Goal: Use online tool/utility: Utilize a website feature to perform a specific function

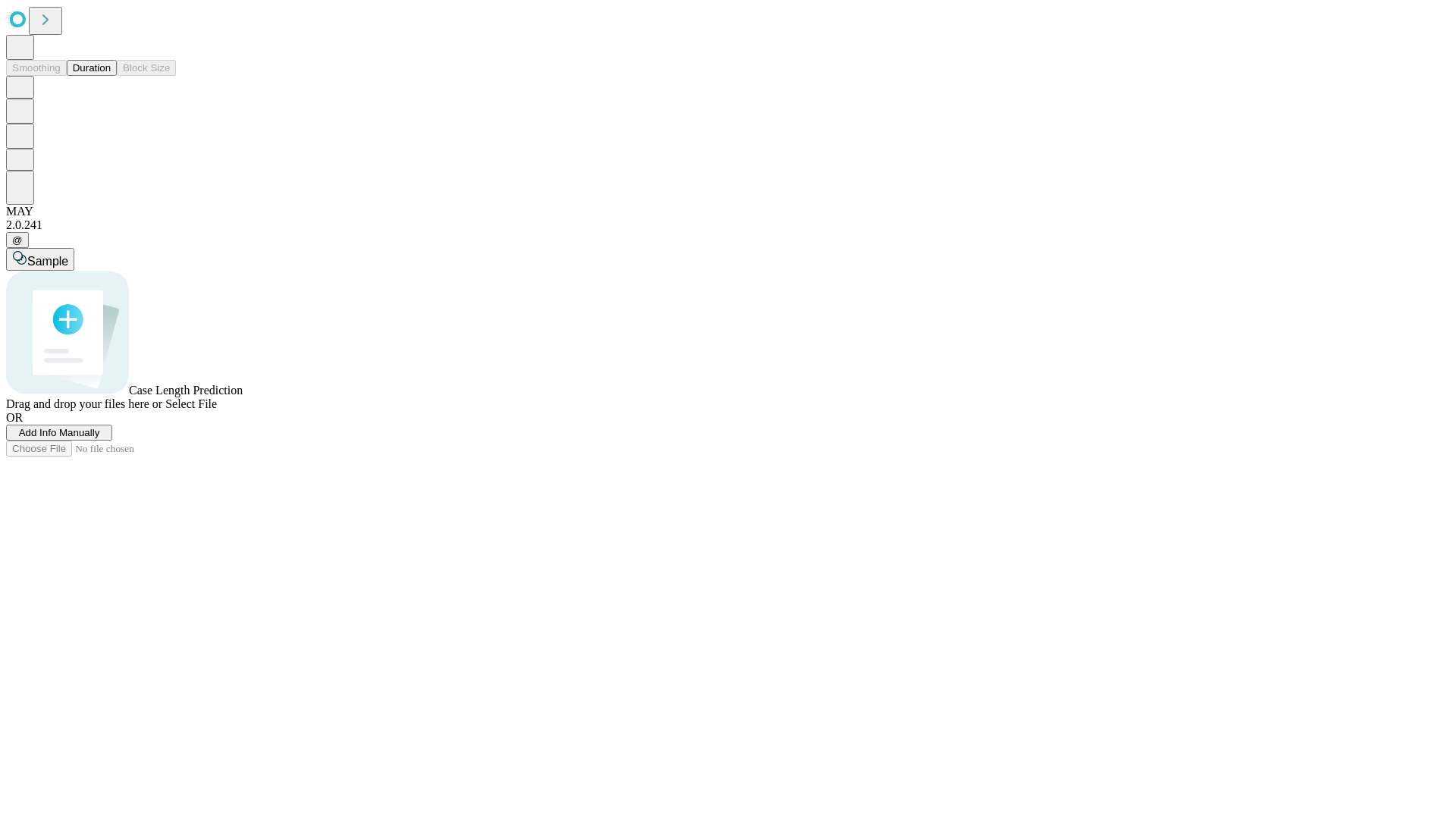
click at [111, 76] on button "Duration" at bounding box center [91, 68] width 50 height 16
click at [100, 438] on span "Add Info Manually" at bounding box center [59, 433] width 81 height 11
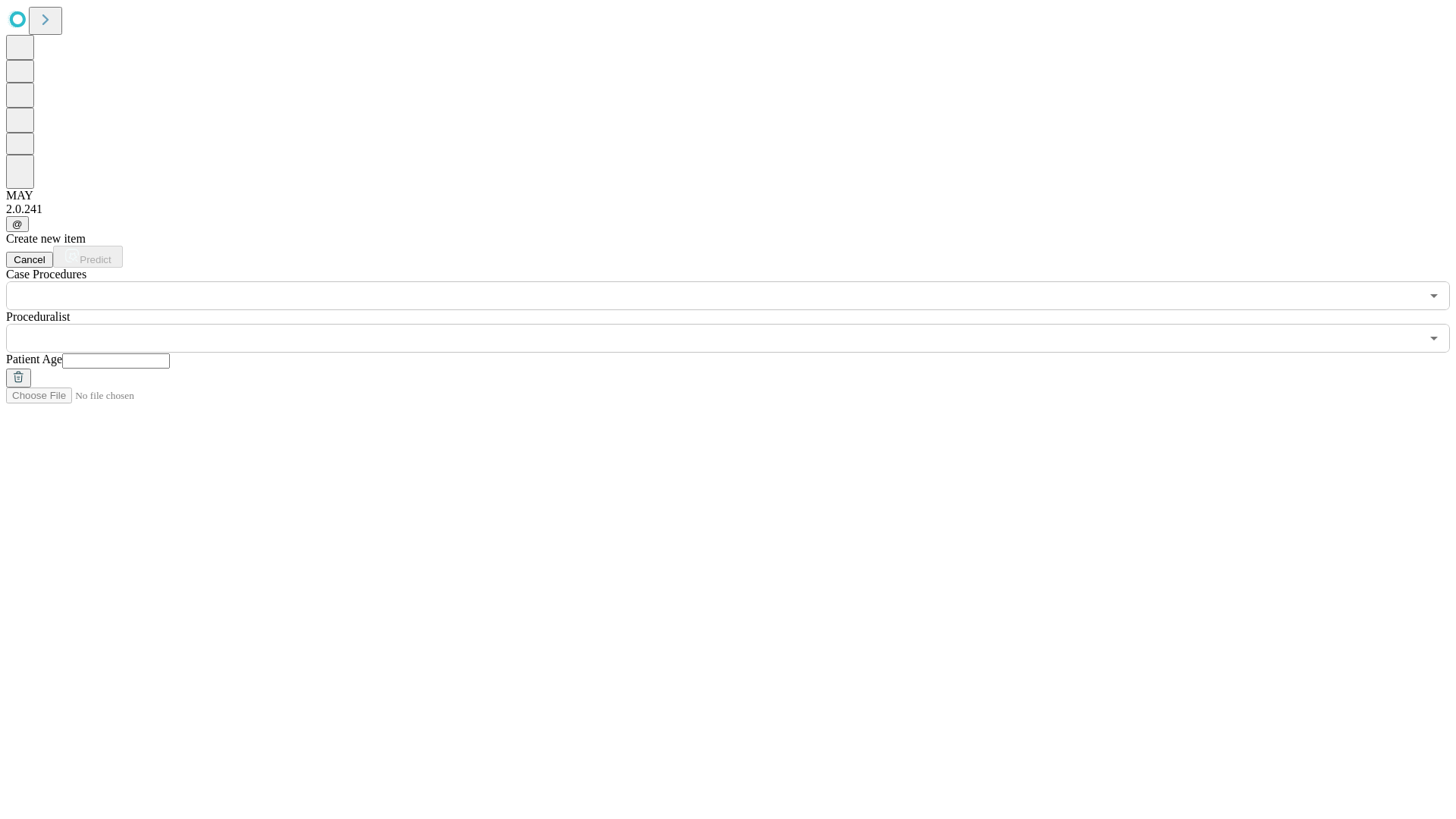
click at [170, 354] on input "text" at bounding box center [116, 361] width 108 height 15
type input "**"
click at [738, 323] on input "text" at bounding box center [713, 338] width 1415 height 29
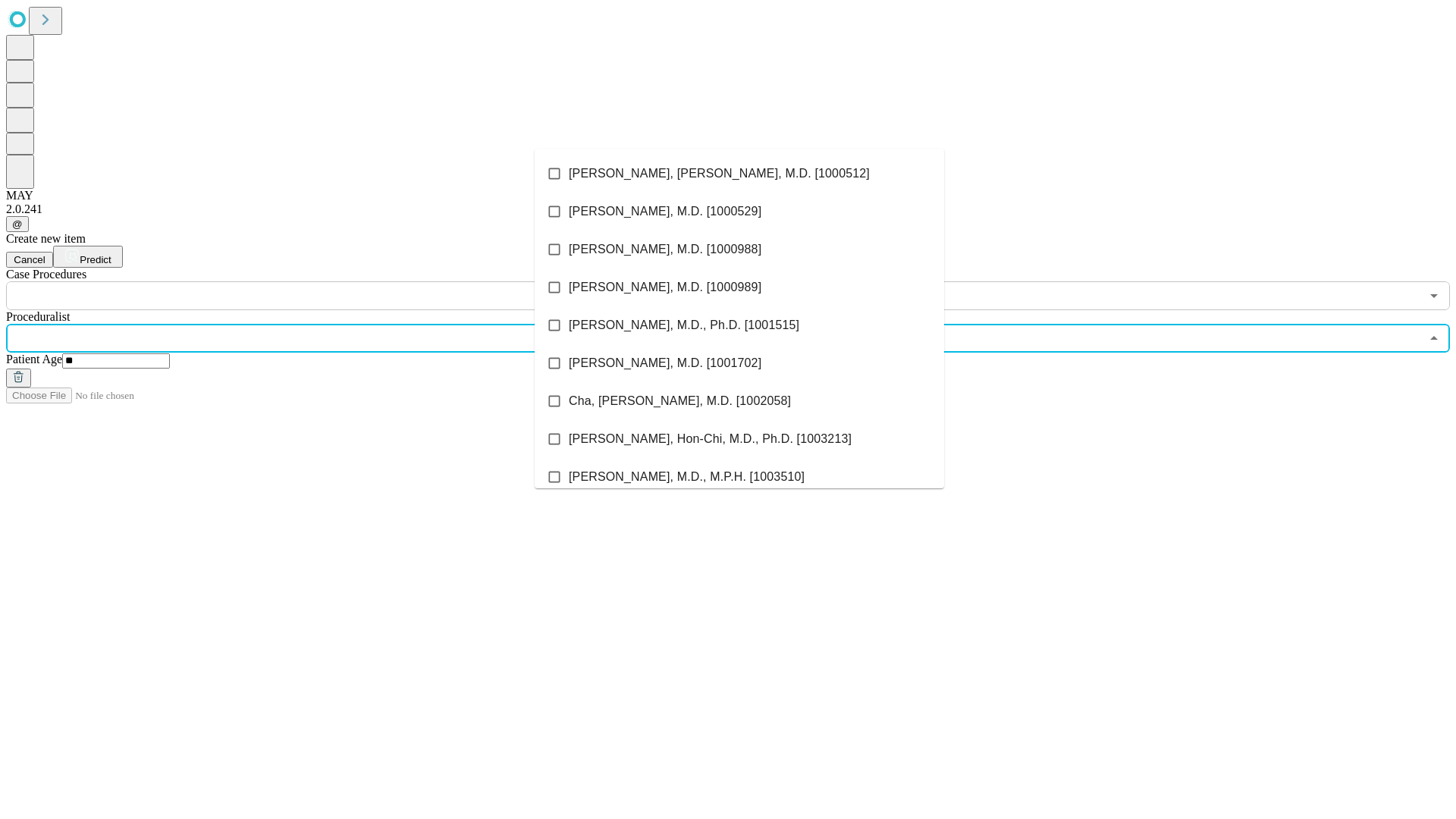
click at [739, 174] on li "[PERSON_NAME], [PERSON_NAME], M.D. [1000512]" at bounding box center [738, 173] width 409 height 38
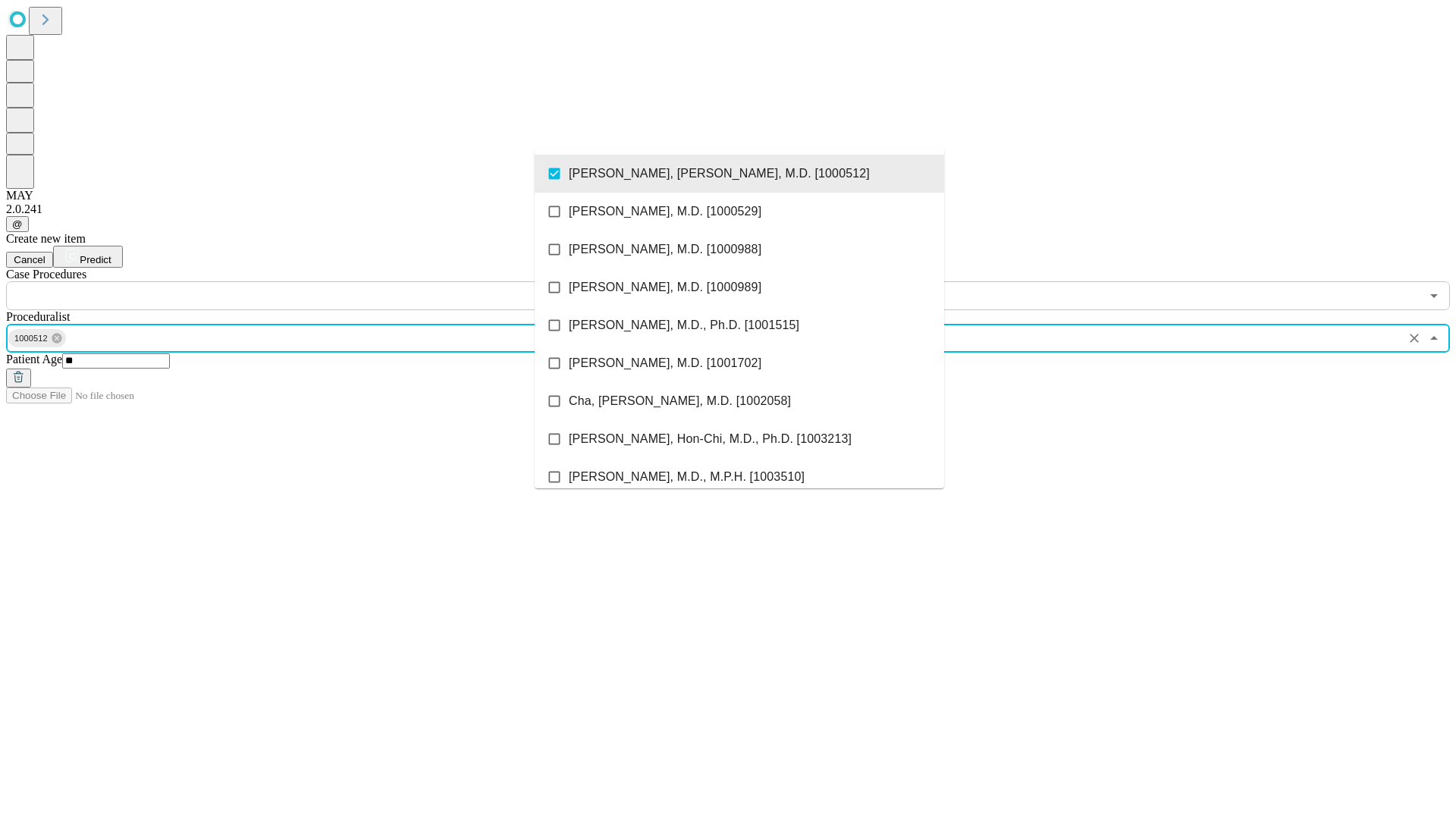
click at [319, 281] on input "text" at bounding box center [713, 295] width 1415 height 29
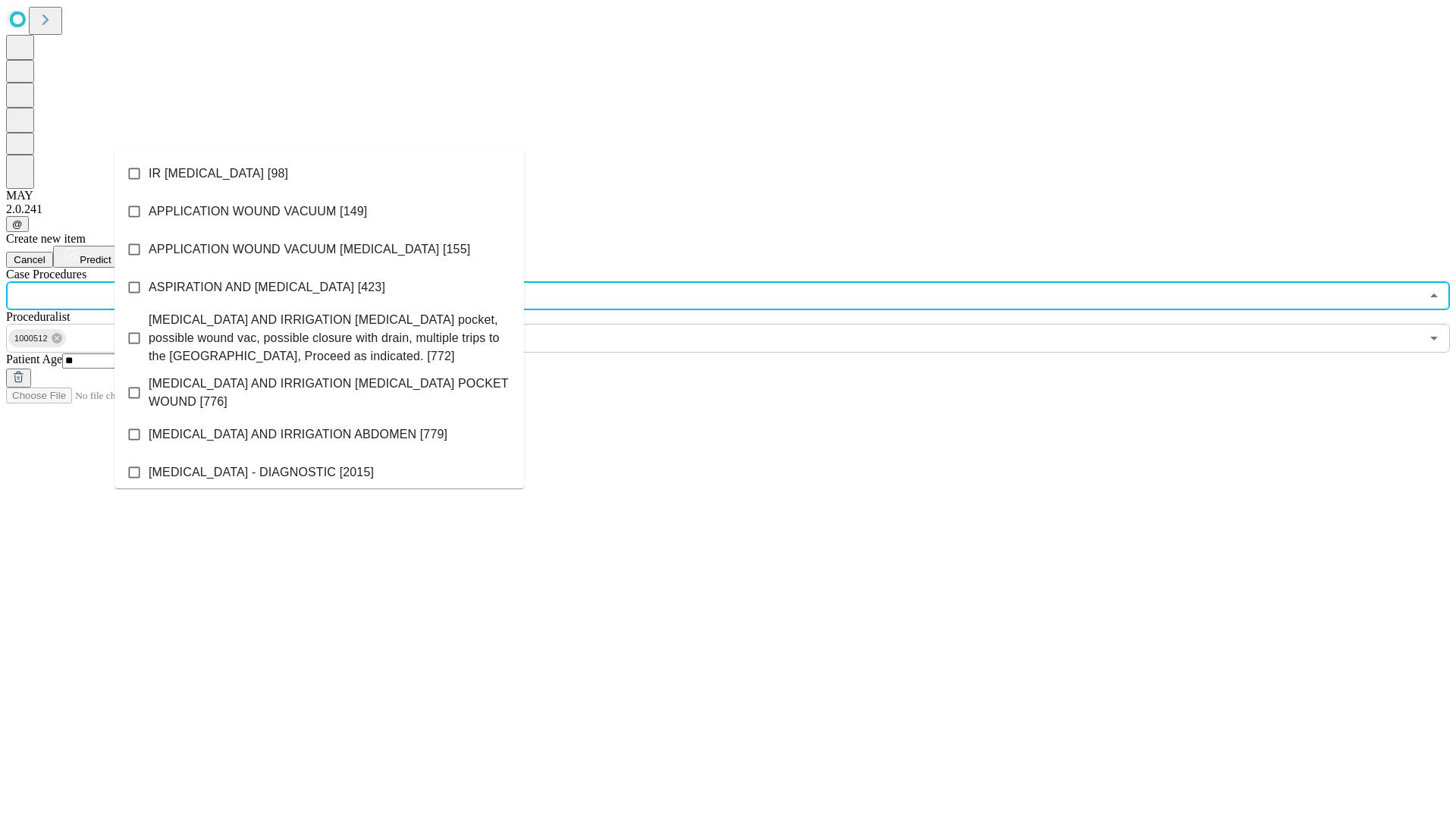
click at [319, 174] on li "IR [MEDICAL_DATA] [98]" at bounding box center [319, 173] width 409 height 38
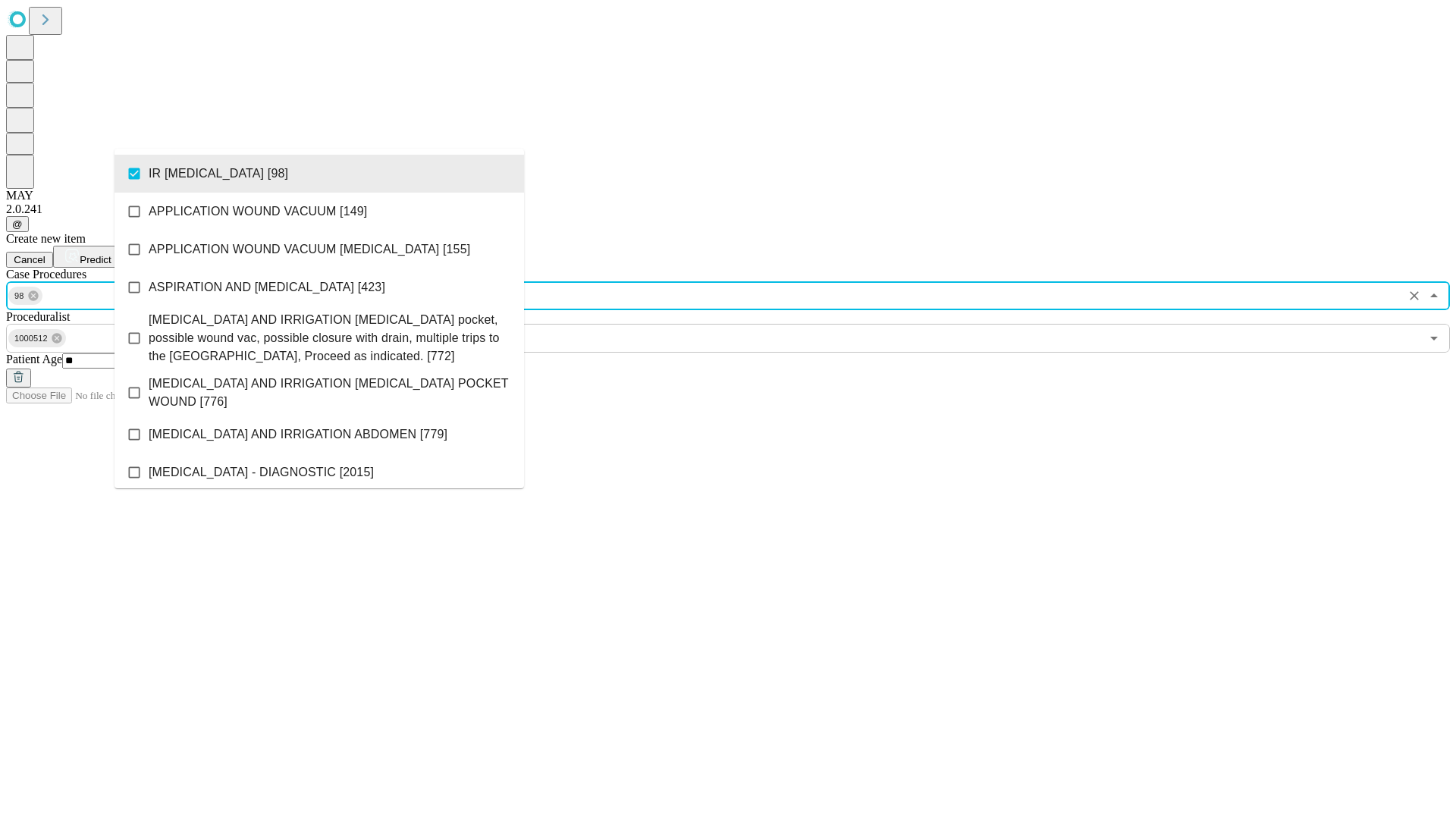
click at [111, 254] on span "Predict" at bounding box center [95, 260] width 31 height 11
